Goal: Information Seeking & Learning: Learn about a topic

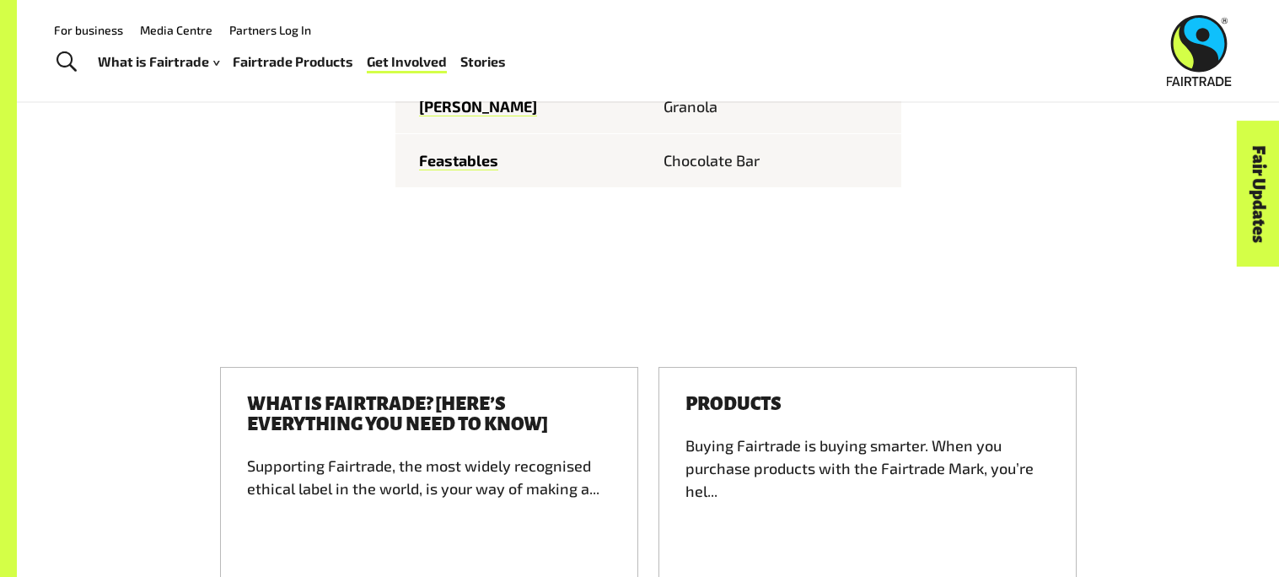
scroll to position [2441, 0]
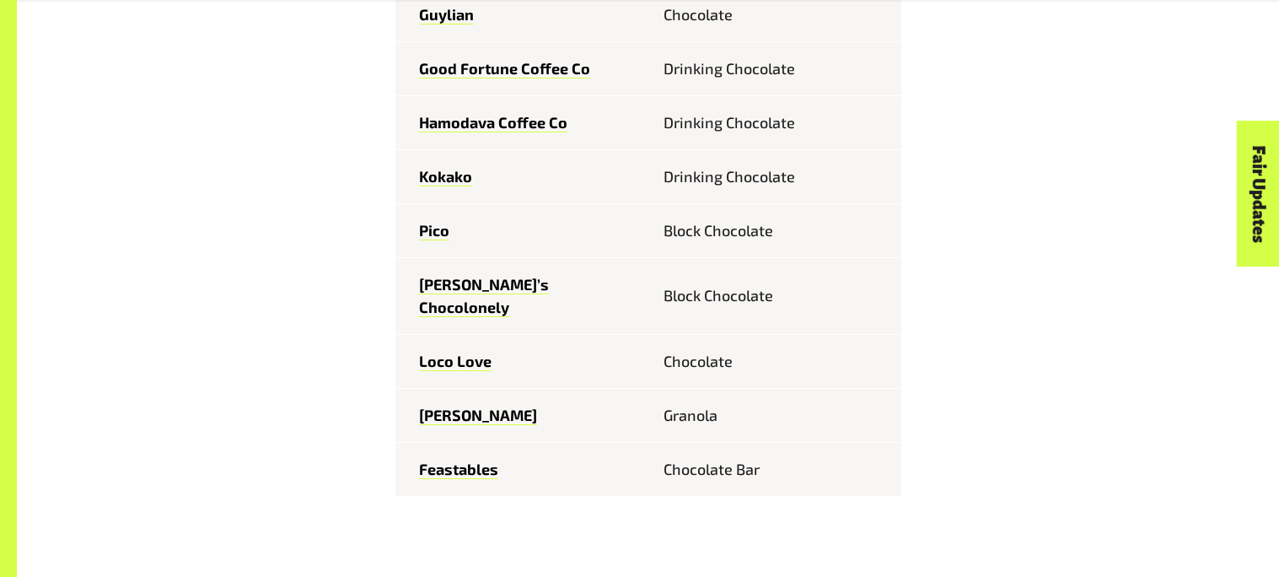
scroll to position [2144, 0]
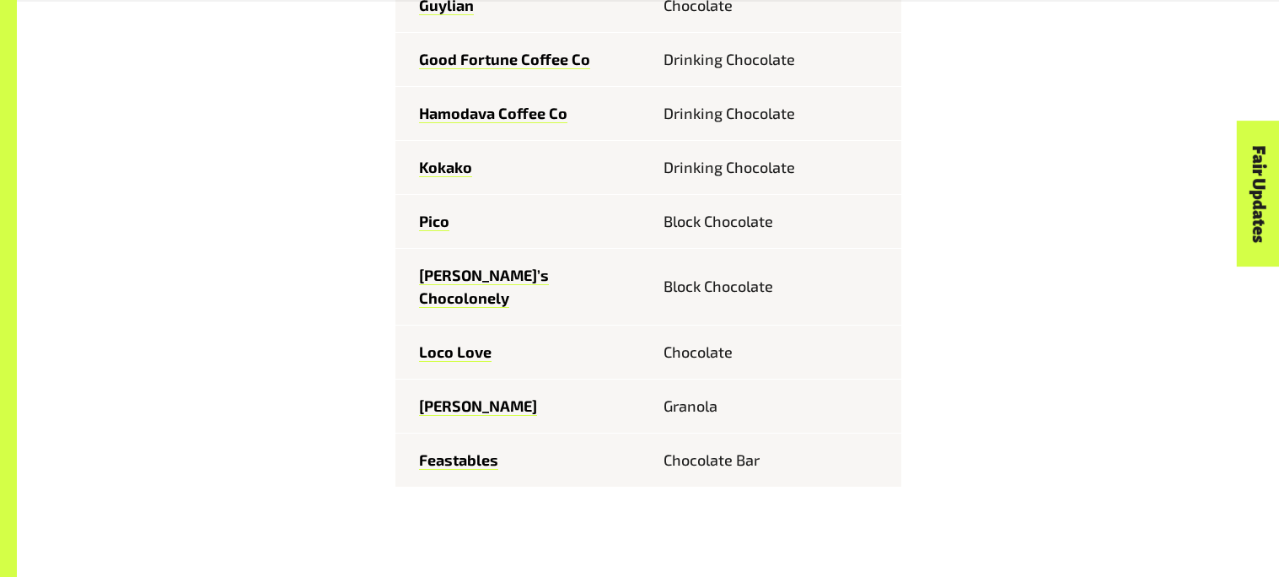
click at [456, 432] on td "Feastables" at bounding box center [521, 459] width 253 height 54
click at [463, 450] on link "Feastables" at bounding box center [458, 459] width 79 height 19
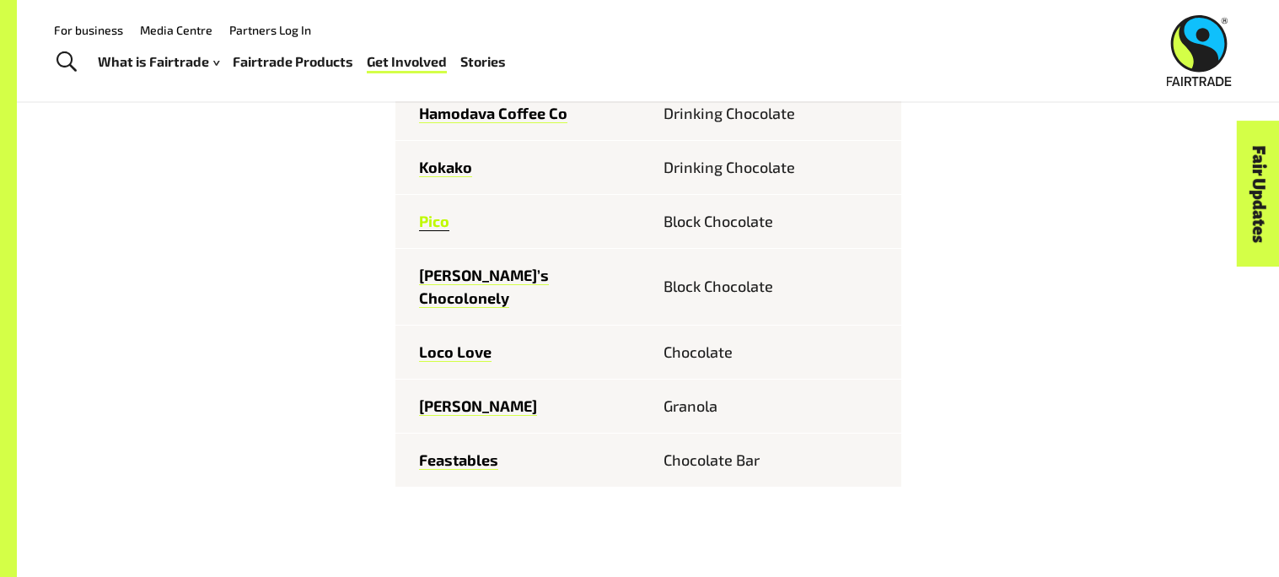
click at [433, 212] on link "Pico" at bounding box center [434, 221] width 30 height 19
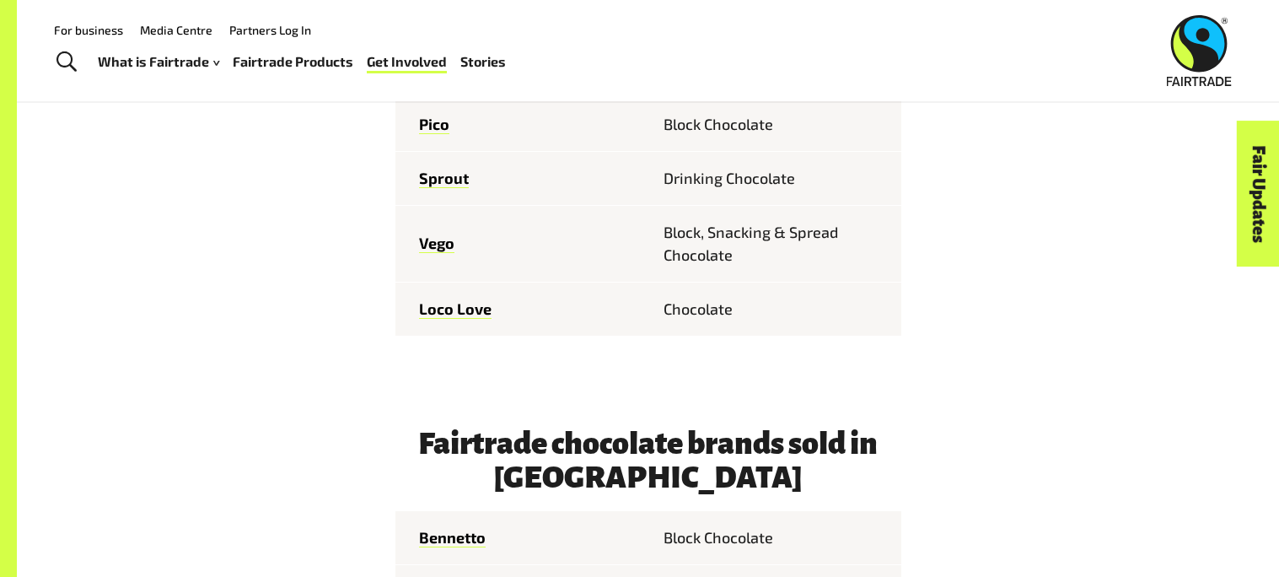
scroll to position [1503, 0]
